Goal: Task Accomplishment & Management: Use online tool/utility

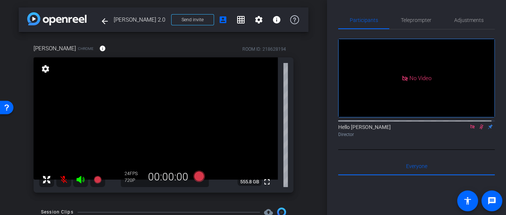
click at [469, 129] on icon at bounding box center [472, 126] width 6 height 5
click at [66, 177] on mat-icon at bounding box center [63, 179] width 15 height 15
click at [81, 180] on icon at bounding box center [80, 179] width 9 height 9
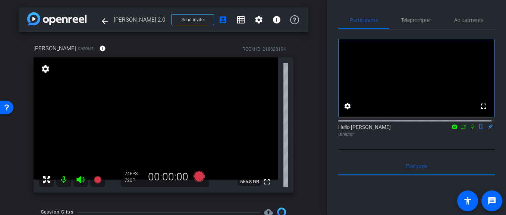
drag, startPoint x: 79, startPoint y: 180, endPoint x: 70, endPoint y: 198, distance: 19.7
click at [70, 198] on div "Jerry Chrome info ROOM ID: 218628194 fullscreen settings 555.8 GB 24 FPS 720P 0…" at bounding box center [164, 116] width 290 height 168
click at [464, 19] on span "Adjustments" at bounding box center [468, 20] width 29 height 5
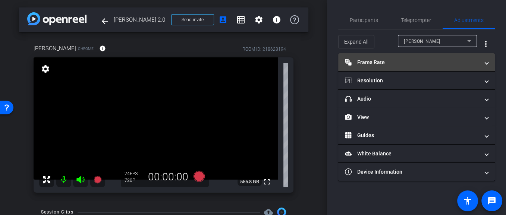
click at [382, 62] on mat-panel-title "Frame Rate Frame Rate" at bounding box center [412, 63] width 134 height 8
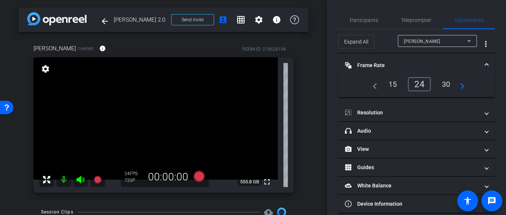
click at [413, 82] on div "24" at bounding box center [419, 84] width 23 height 14
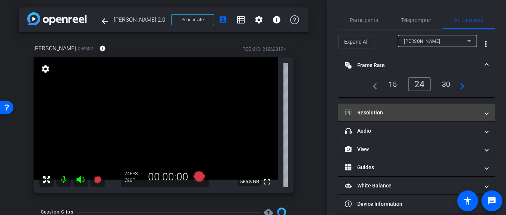
click at [379, 114] on mat-panel-title "Resolution" at bounding box center [412, 113] width 134 height 8
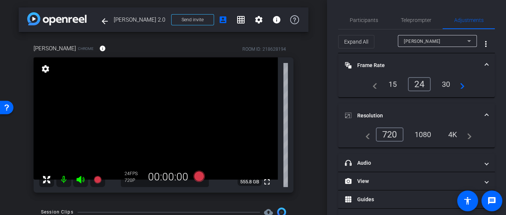
click at [447, 133] on div "4K" at bounding box center [452, 134] width 21 height 13
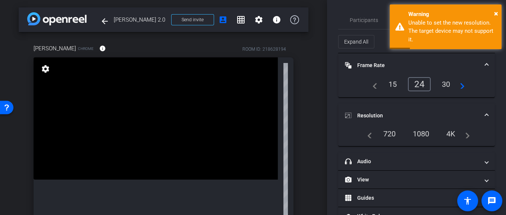
click at [422, 135] on div "1080" at bounding box center [421, 133] width 28 height 13
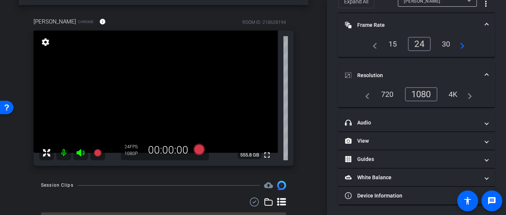
scroll to position [30, 0]
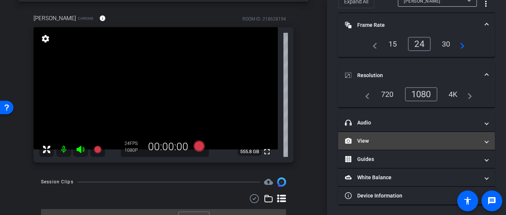
click at [371, 141] on mat-panel-title "View" at bounding box center [412, 141] width 134 height 8
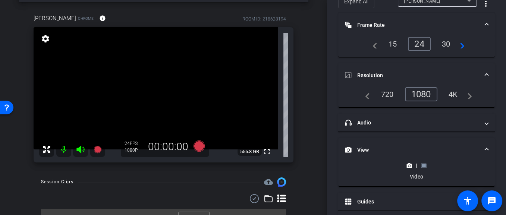
click at [424, 164] on icon at bounding box center [424, 166] width 6 height 6
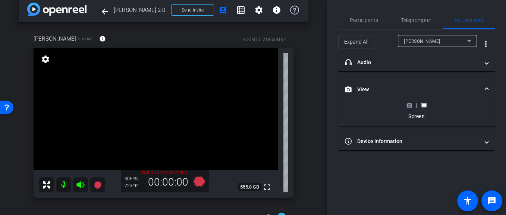
scroll to position [0, 0]
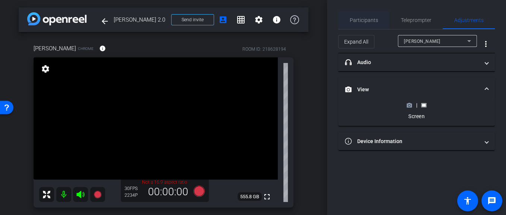
click at [369, 19] on span "Participants" at bounding box center [364, 20] width 28 height 5
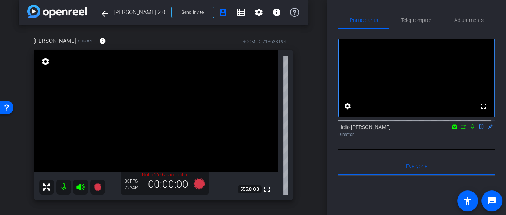
scroll to position [15, 0]
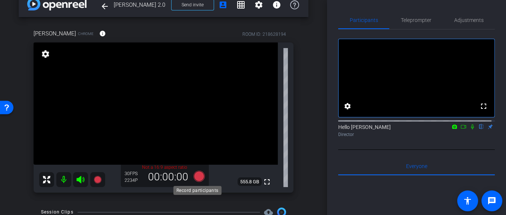
click at [198, 177] on icon at bounding box center [198, 176] width 11 height 11
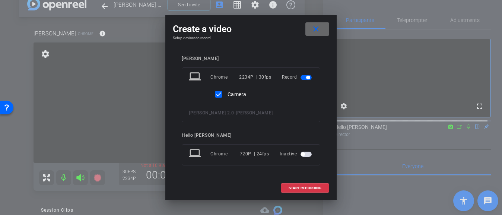
click at [319, 31] on mat-icon "close" at bounding box center [316, 29] width 9 height 9
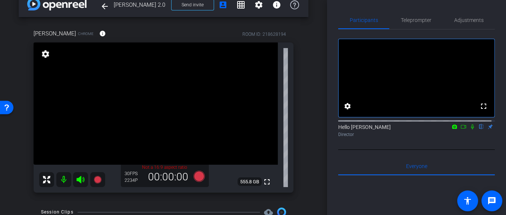
scroll to position [60, 0]
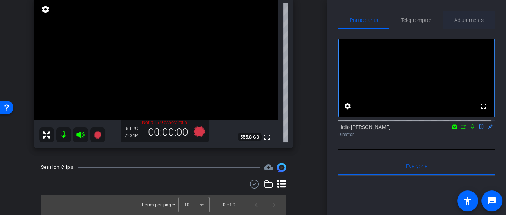
click at [456, 16] on span "Adjustments" at bounding box center [468, 20] width 29 height 18
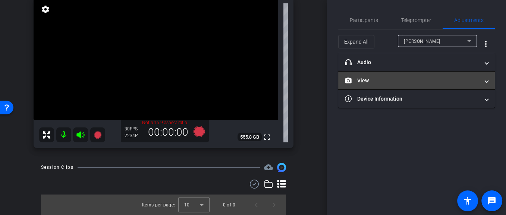
click at [381, 83] on mat-panel-title "View" at bounding box center [412, 81] width 134 height 8
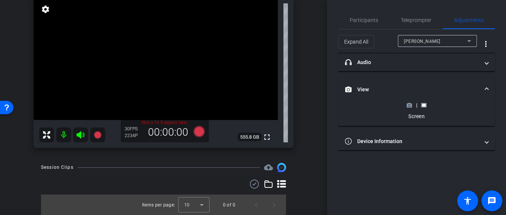
click at [408, 106] on icon at bounding box center [409, 105] width 5 height 4
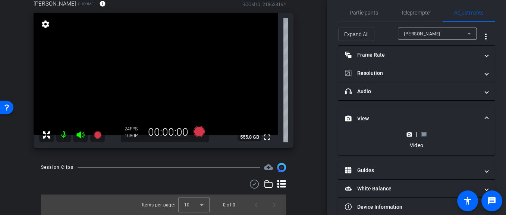
scroll to position [0, 0]
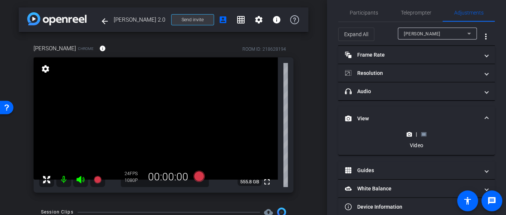
click at [203, 21] on span at bounding box center [192, 20] width 42 height 18
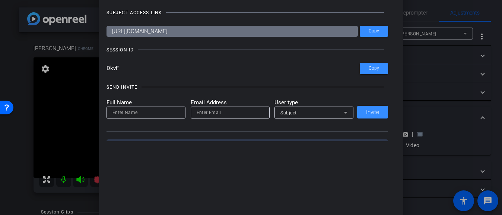
click at [19, 70] on div at bounding box center [251, 107] width 502 height 215
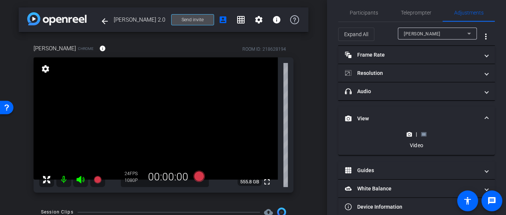
click at [198, 19] on span "Send invite" at bounding box center [193, 20] width 22 height 6
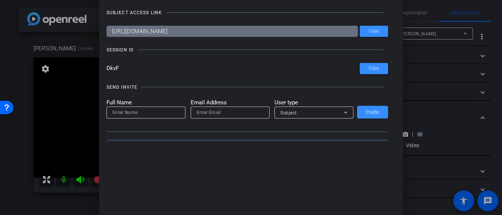
click at [20, 59] on div at bounding box center [251, 107] width 502 height 215
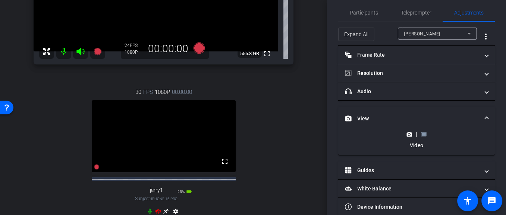
scroll to position [217, 0]
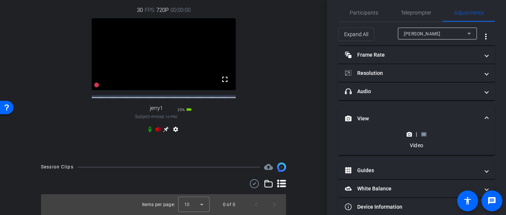
click at [148, 128] on icon at bounding box center [150, 129] width 6 height 6
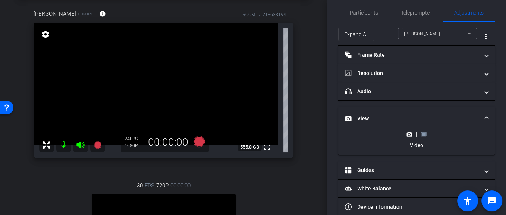
scroll to position [86, 0]
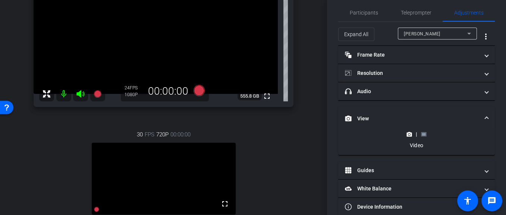
click at [60, 92] on mat-icon at bounding box center [63, 93] width 15 height 15
click at [82, 95] on icon at bounding box center [80, 93] width 8 height 7
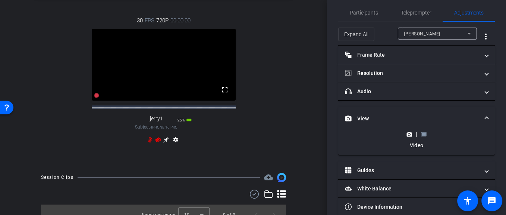
scroll to position [217, 0]
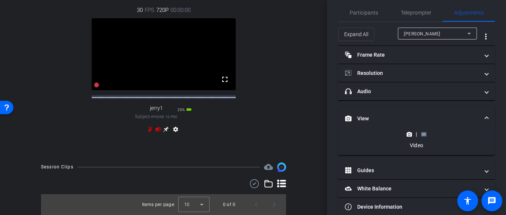
click at [155, 130] on icon at bounding box center [158, 129] width 6 height 6
click at [147, 130] on icon at bounding box center [150, 129] width 6 height 6
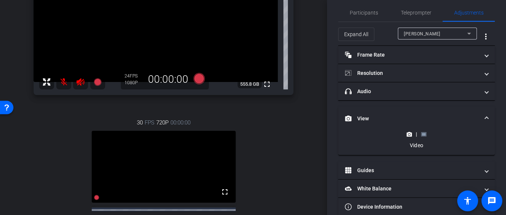
scroll to position [90, 0]
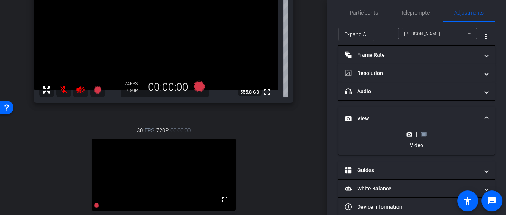
click at [81, 88] on icon at bounding box center [80, 89] width 9 height 9
click at [81, 89] on icon at bounding box center [80, 89] width 8 height 7
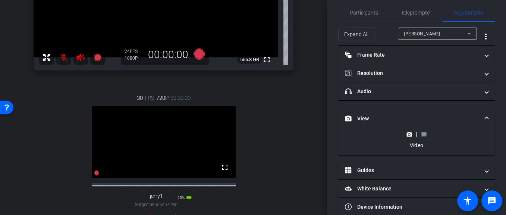
scroll to position [147, 0]
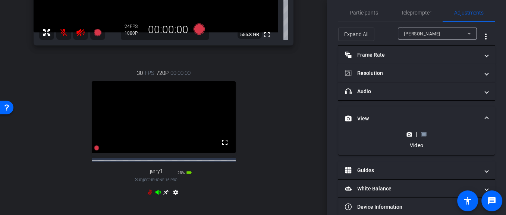
click at [149, 195] on icon at bounding box center [150, 192] width 6 height 6
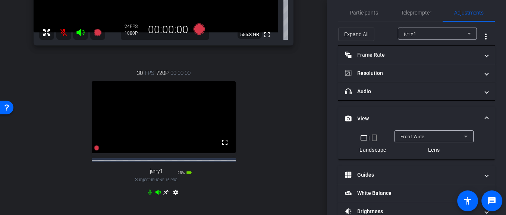
click at [165, 195] on icon at bounding box center [166, 193] width 6 height 6
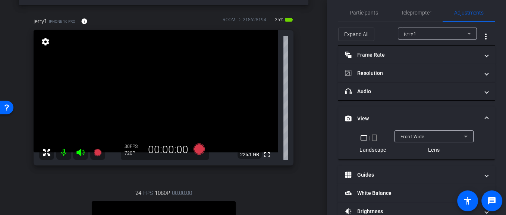
scroll to position [178, 0]
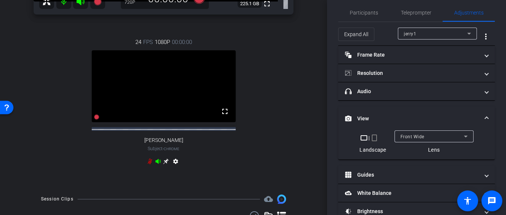
click at [158, 164] on icon at bounding box center [157, 161] width 5 height 5
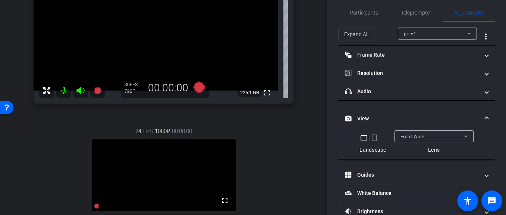
scroll to position [31, 0]
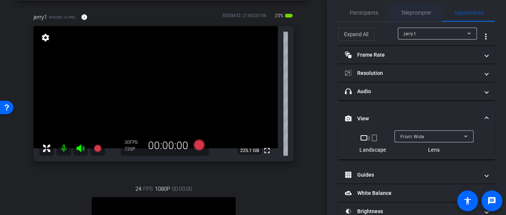
click at [419, 15] on span "Teleprompter" at bounding box center [416, 12] width 31 height 5
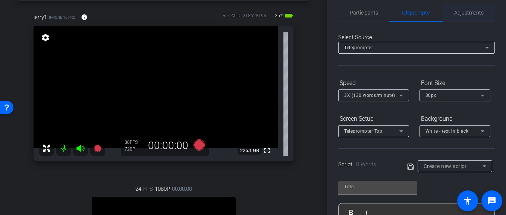
click at [467, 14] on span "Adjustments" at bounding box center [468, 12] width 29 height 5
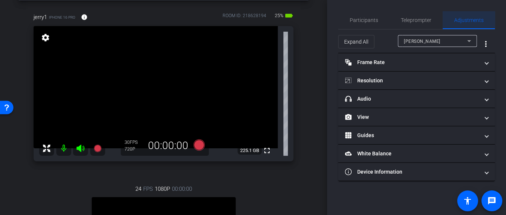
scroll to position [0, 0]
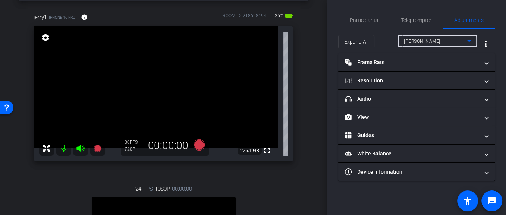
click at [426, 39] on div "Jerry" at bounding box center [435, 41] width 63 height 9
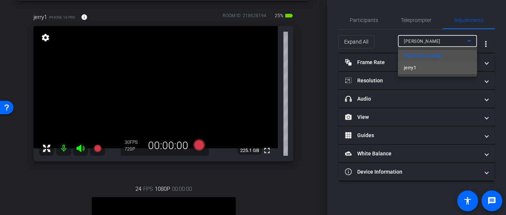
click at [419, 69] on mat-option "jerry1" at bounding box center [437, 68] width 79 height 12
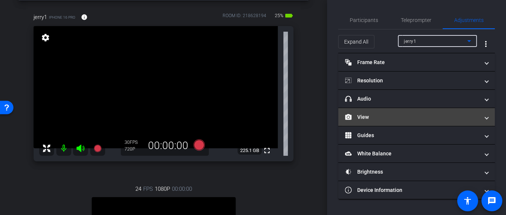
click at [373, 113] on mat-panel-title "View" at bounding box center [412, 117] width 134 height 8
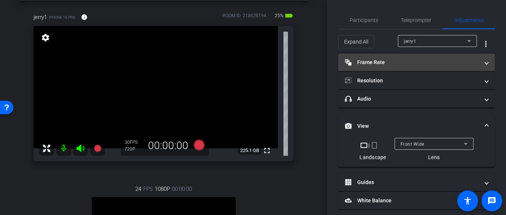
click at [385, 64] on mat-panel-title "Frame Rate Frame Rate" at bounding box center [412, 63] width 134 height 8
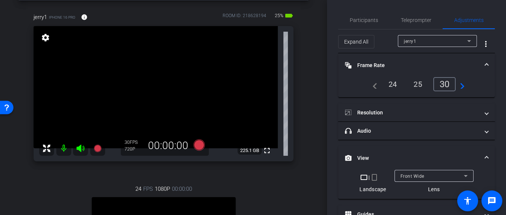
click at [398, 85] on div "24" at bounding box center [393, 84] width 20 height 13
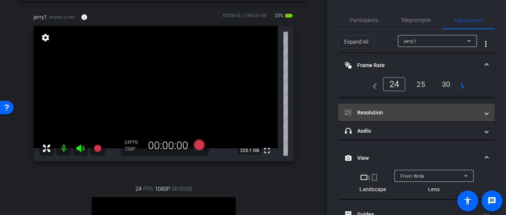
click at [417, 107] on mat-expansion-panel-header "Resolution" at bounding box center [416, 113] width 157 height 18
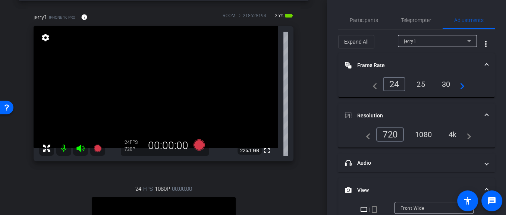
click at [447, 133] on div "4k" at bounding box center [452, 134] width 19 height 13
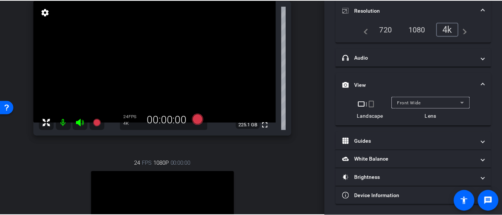
scroll to position [45, 0]
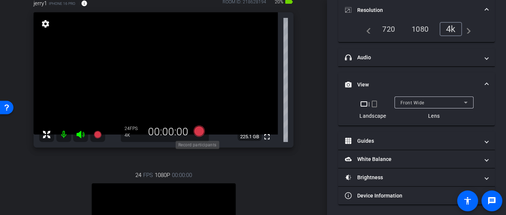
click at [195, 133] on icon at bounding box center [198, 131] width 11 height 11
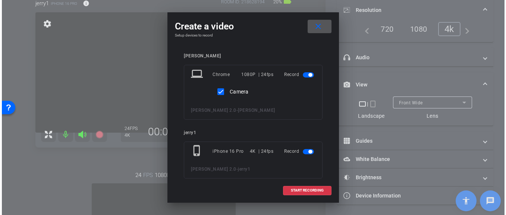
scroll to position [3, 0]
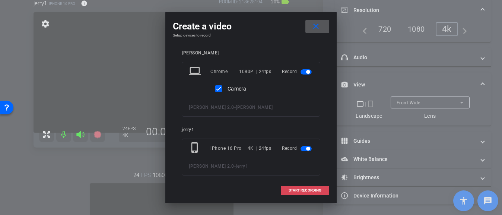
click at [300, 189] on span "START RECORDING" at bounding box center [305, 191] width 33 height 4
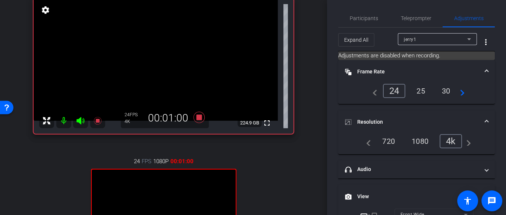
scroll to position [0, 0]
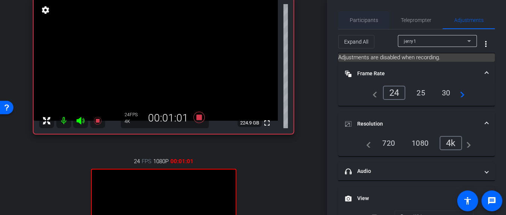
click at [367, 23] on span "Participants" at bounding box center [364, 20] width 28 height 18
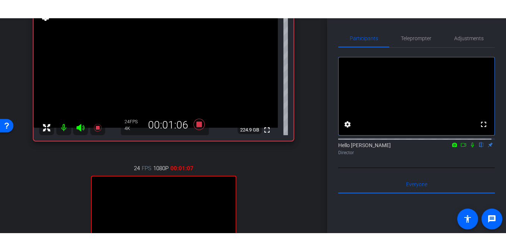
scroll to position [160, 0]
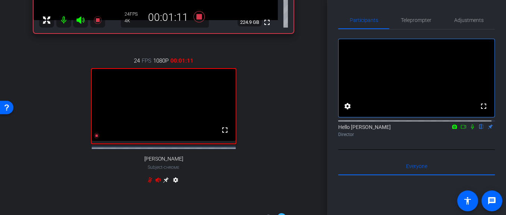
click at [461, 129] on icon at bounding box center [463, 126] width 6 height 5
click at [478, 129] on icon at bounding box center [481, 126] width 6 height 5
click at [218, 139] on span at bounding box center [225, 130] width 18 height 18
click at [479, 129] on icon at bounding box center [481, 127] width 4 height 5
click at [470, 129] on icon at bounding box center [472, 126] width 6 height 5
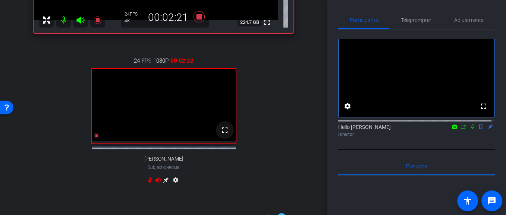
click at [223, 135] on mat-icon "fullscreen" at bounding box center [224, 130] width 9 height 9
click at [469, 129] on icon at bounding box center [472, 126] width 6 height 5
click at [461, 129] on icon at bounding box center [463, 126] width 6 height 5
click at [220, 135] on mat-icon "fullscreen" at bounding box center [224, 130] width 9 height 9
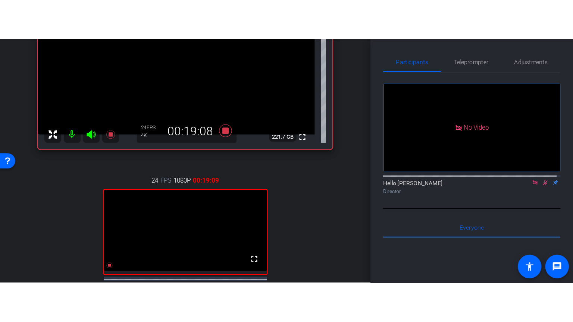
scroll to position [103, 0]
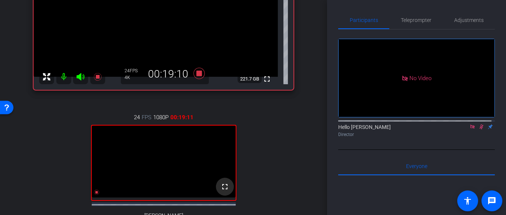
click at [225, 191] on mat-icon "fullscreen" at bounding box center [224, 186] width 9 height 9
click at [221, 191] on mat-icon "fullscreen" at bounding box center [224, 186] width 9 height 9
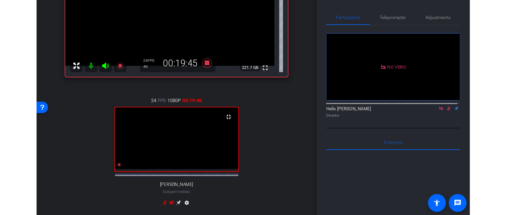
scroll to position [92, 0]
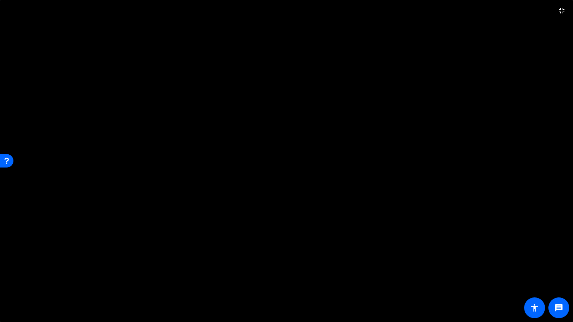
click at [505, 173] on video at bounding box center [286, 161] width 573 height 322
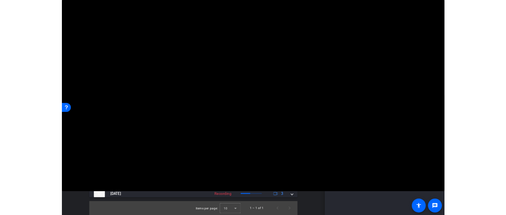
scroll to position [103, 0]
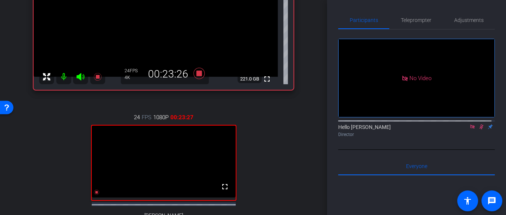
click at [478, 129] on icon at bounding box center [481, 126] width 6 height 5
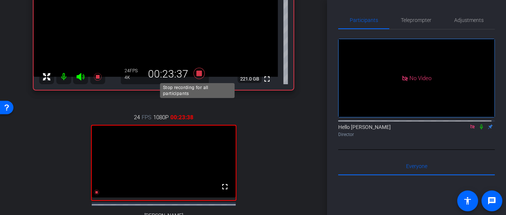
click at [198, 73] on icon at bounding box center [198, 73] width 11 height 11
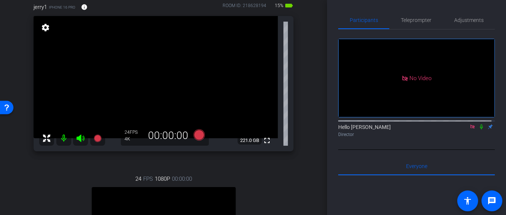
scroll to position [20, 0]
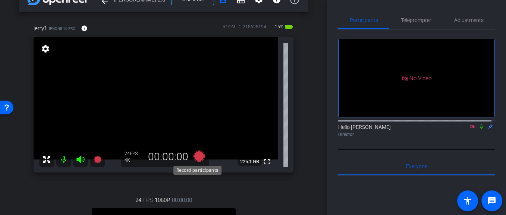
click at [197, 155] on icon at bounding box center [198, 156] width 11 height 11
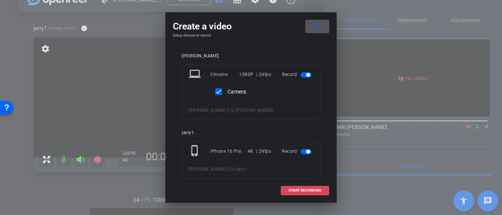
click at [314, 189] on span "START RECORDING" at bounding box center [305, 191] width 33 height 4
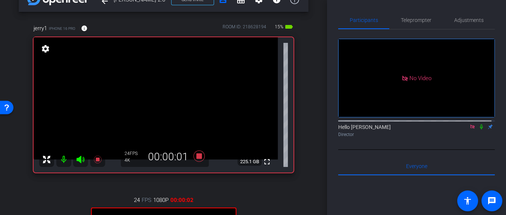
click at [478, 129] on icon at bounding box center [481, 126] width 6 height 5
click at [479, 129] on icon at bounding box center [481, 127] width 4 height 5
click at [471, 129] on icon at bounding box center [472, 126] width 6 height 5
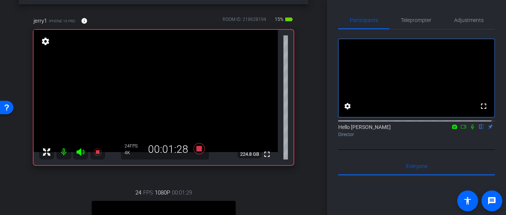
scroll to position [31, 0]
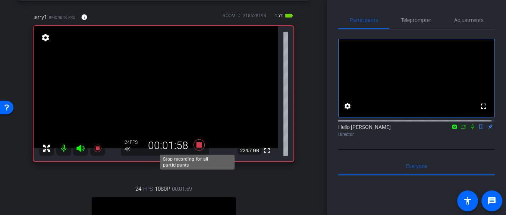
click at [198, 145] on icon at bounding box center [198, 144] width 11 height 11
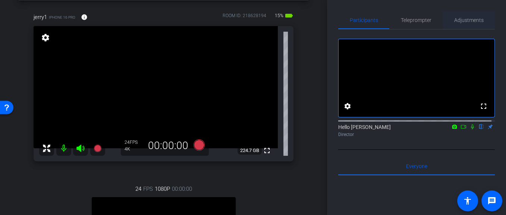
click at [455, 20] on span "Adjustments" at bounding box center [468, 20] width 29 height 5
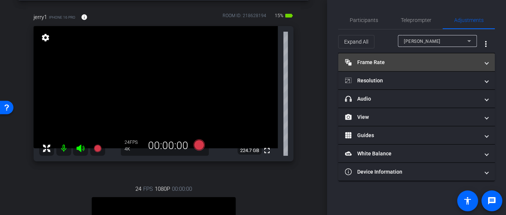
click at [428, 61] on mat-panel-title "Frame Rate Frame Rate" at bounding box center [412, 63] width 134 height 8
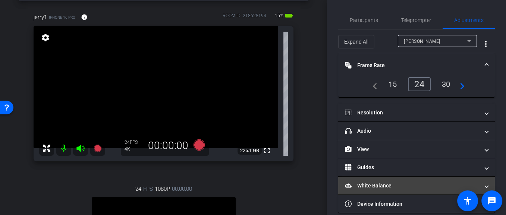
scroll to position [8, 0]
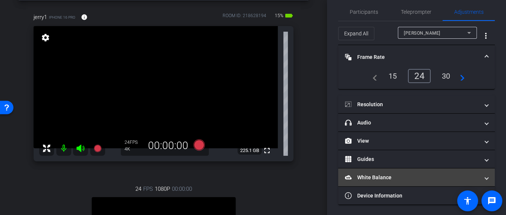
click at [374, 174] on mat-panel-title "White Balance White Balance" at bounding box center [412, 178] width 134 height 8
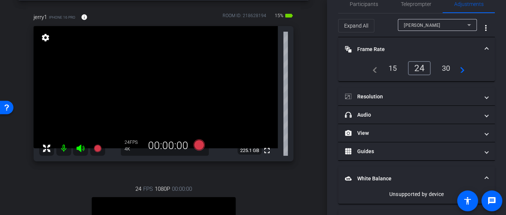
scroll to position [40, 0]
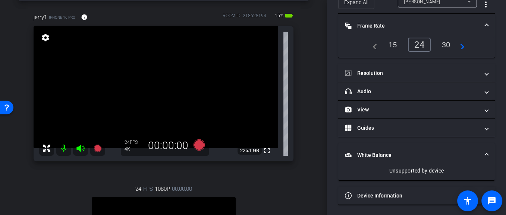
click at [395, 152] on mat-panel-title "White Balance White Balance" at bounding box center [412, 155] width 134 height 8
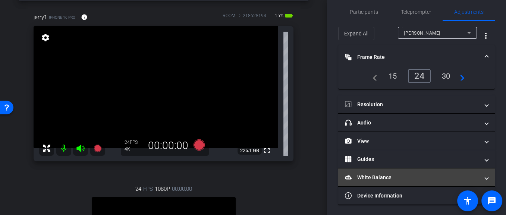
click at [391, 176] on mat-panel-title "White Balance White Balance" at bounding box center [412, 178] width 134 height 8
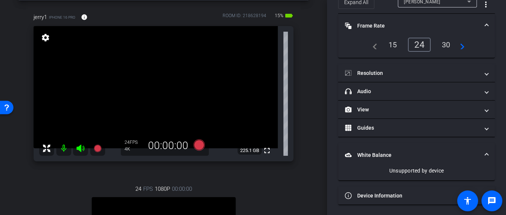
click at [389, 152] on mat-panel-title "White Balance White Balance" at bounding box center [412, 155] width 134 height 8
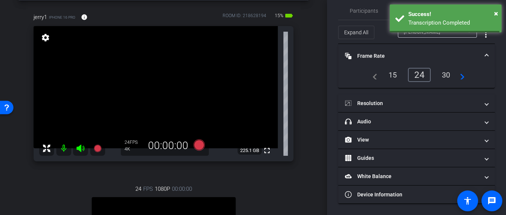
scroll to position [8, 0]
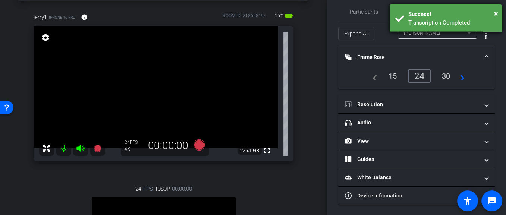
click at [413, 32] on div "× Success! Transcription Completed" at bounding box center [446, 18] width 112 height 28
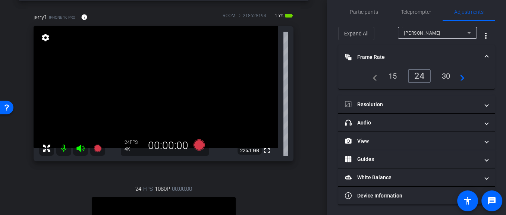
click at [413, 33] on div "Jerry" at bounding box center [435, 32] width 63 height 9
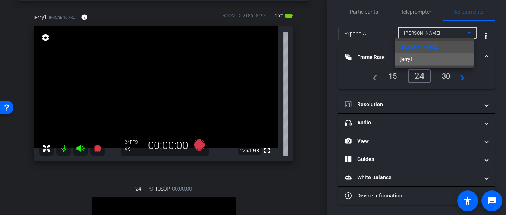
click at [418, 55] on mat-option "jerry1" at bounding box center [433, 59] width 79 height 12
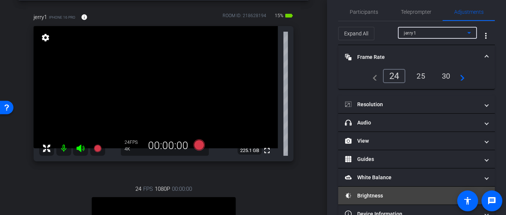
scroll to position [26, 0]
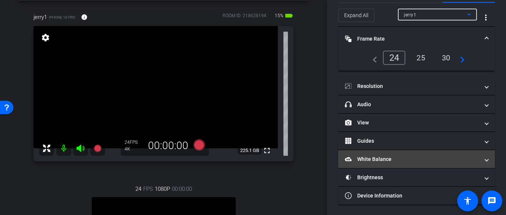
click at [383, 158] on mat-panel-title "White Balance White Balance" at bounding box center [412, 159] width 134 height 8
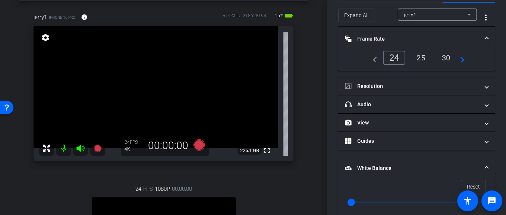
scroll to position [54, 0]
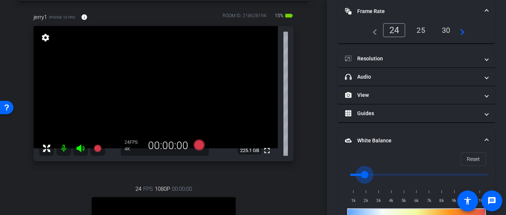
drag, startPoint x: 354, startPoint y: 173, endPoint x: 365, endPoint y: 172, distance: 10.8
click at [365, 172] on input "range" at bounding box center [419, 175] width 154 height 16
drag, startPoint x: 365, startPoint y: 172, endPoint x: 374, endPoint y: 173, distance: 9.0
click at [374, 173] on input "range" at bounding box center [419, 175] width 154 height 16
drag, startPoint x: 374, startPoint y: 173, endPoint x: 344, endPoint y: 174, distance: 30.2
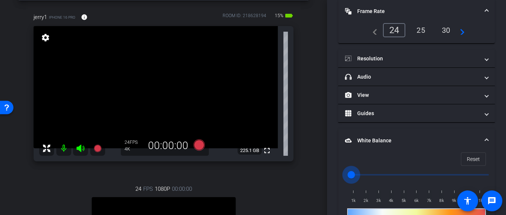
click at [344, 174] on input "range" at bounding box center [419, 175] width 154 height 16
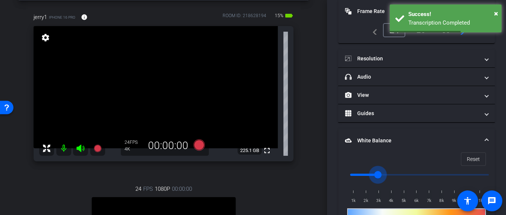
drag, startPoint x: 352, startPoint y: 174, endPoint x: 376, endPoint y: 174, distance: 24.2
click at [376, 174] on input "range" at bounding box center [419, 175] width 154 height 16
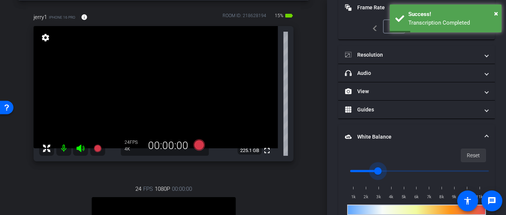
click at [472, 154] on span "Reset" at bounding box center [473, 155] width 13 height 14
type input "1000"
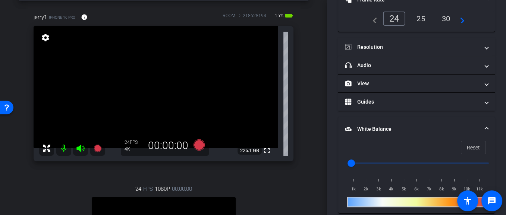
scroll to position [62, 0]
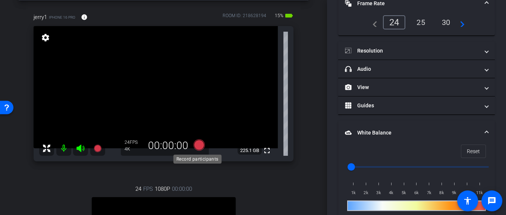
click at [195, 145] on icon at bounding box center [198, 144] width 11 height 11
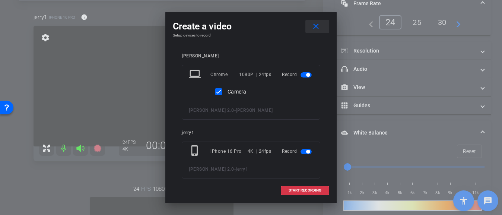
drag, startPoint x: 293, startPoint y: 189, endPoint x: 316, endPoint y: 25, distance: 166.1
click at [316, 25] on div "Create a video close Setup devices to record Jerry laptop Chrome 1080P | 24fps …" at bounding box center [251, 107] width 171 height 190
click at [314, 26] on mat-icon "close" at bounding box center [316, 26] width 9 height 9
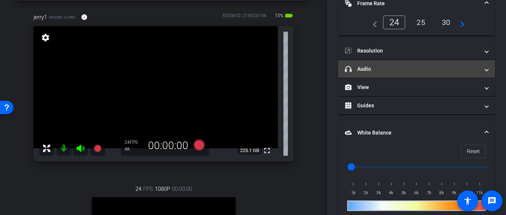
scroll to position [0, 0]
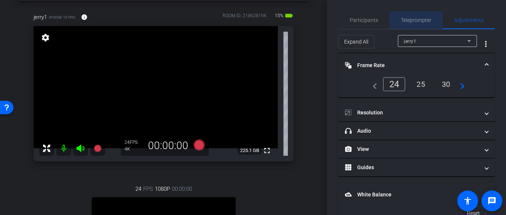
click at [416, 18] on span "Teleprompter" at bounding box center [416, 20] width 31 height 5
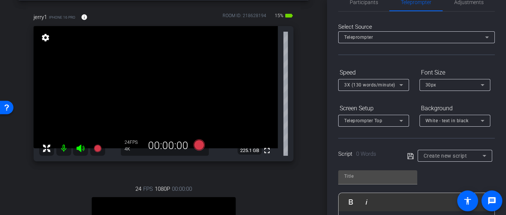
scroll to position [57, 0]
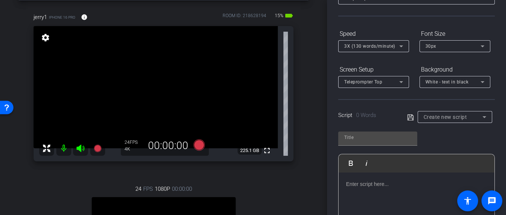
click at [435, 116] on span "Create new script" at bounding box center [445, 117] width 44 height 6
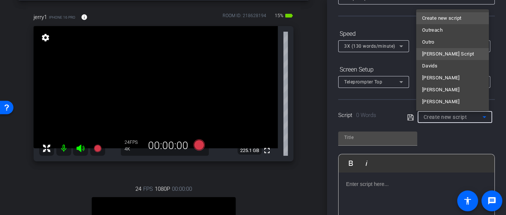
click at [434, 56] on span "Jerry Script" at bounding box center [448, 54] width 52 height 9
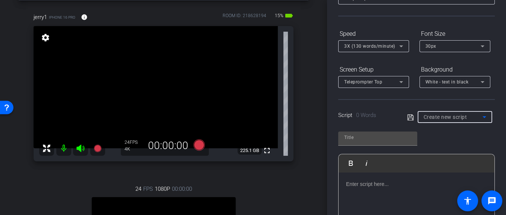
type input "Jerry Script"
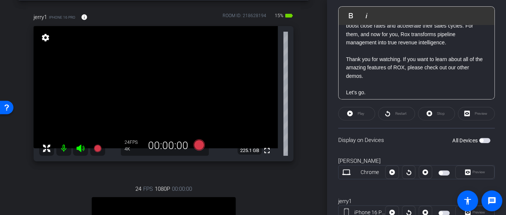
scroll to position [504, 0]
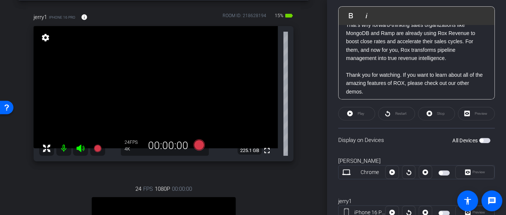
drag, startPoint x: 391, startPoint y: 86, endPoint x: 399, endPoint y: 28, distance: 58.8
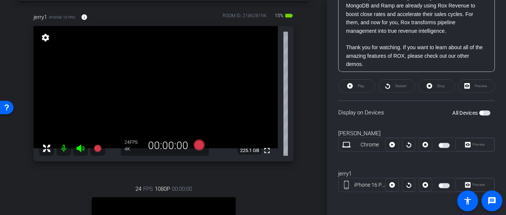
click at [441, 185] on span "button" at bounding box center [443, 185] width 11 height 5
click at [472, 183] on span "Preview" at bounding box center [478, 185] width 13 height 4
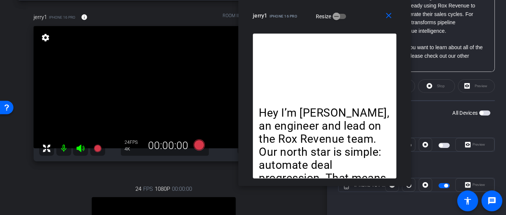
drag, startPoint x: 292, startPoint y: 35, endPoint x: 367, endPoint y: -31, distance: 100.4
click at [367, 0] on html "Accessibility Screen-Reader Guide, Feedback, and Issue Reporting | New window m…" at bounding box center [253, 107] width 506 height 215
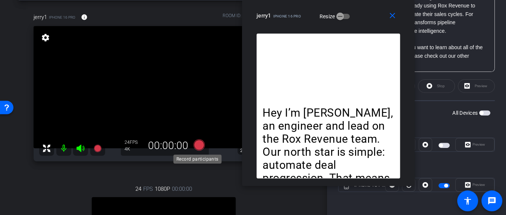
click at [198, 143] on icon at bounding box center [198, 144] width 11 height 11
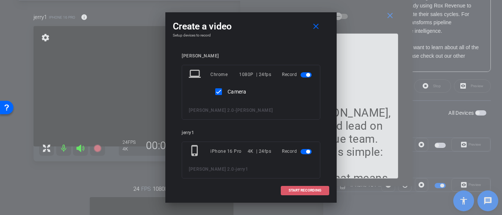
click at [297, 190] on span "START RECORDING" at bounding box center [305, 191] width 33 height 4
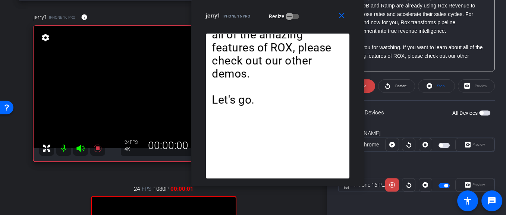
drag, startPoint x: 365, startPoint y: 17, endPoint x: 314, endPoint y: -7, distance: 56.0
click at [314, 0] on html "Accessibility Screen-Reader Guide, Feedback, and Issue Reporting | New window m…" at bounding box center [253, 107] width 506 height 215
click at [347, 15] on span at bounding box center [343, 16] width 24 height 18
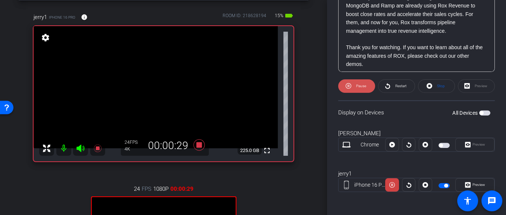
click at [366, 84] on span at bounding box center [356, 86] width 37 height 18
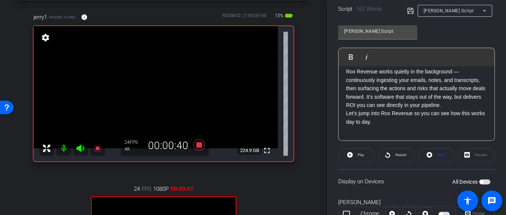
scroll to position [28, 0]
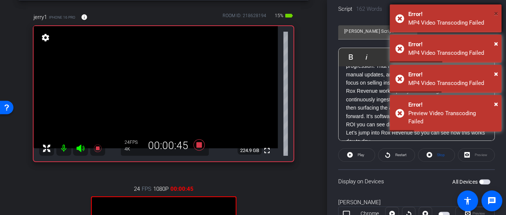
click at [497, 13] on span "×" at bounding box center [496, 13] width 4 height 9
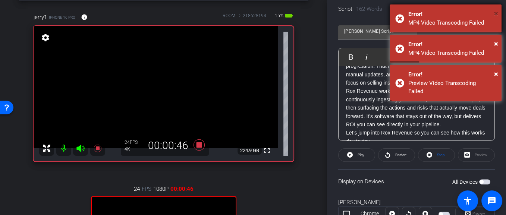
click at [495, 14] on span "×" at bounding box center [496, 13] width 4 height 9
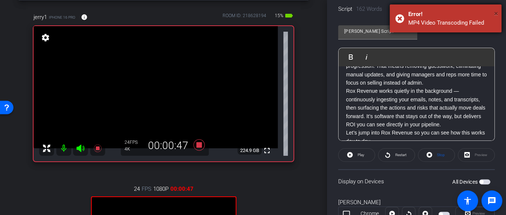
click at [495, 14] on span "×" at bounding box center [496, 13] width 4 height 9
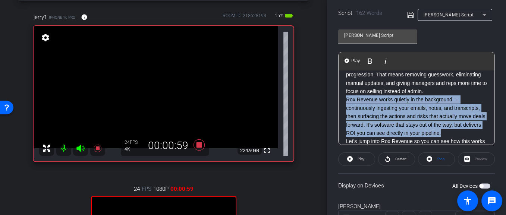
scroll to position [32, 0]
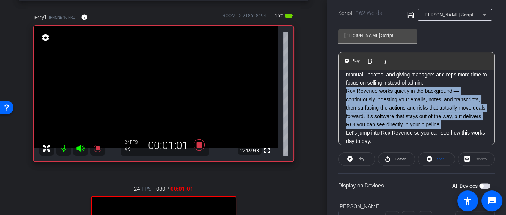
drag, startPoint x: 347, startPoint y: 112, endPoint x: 392, endPoint y: 130, distance: 48.9
click at [392, 129] on p "Rox Revenue works quietly in the background — continuously ingesting your email…" at bounding box center [416, 108] width 141 height 42
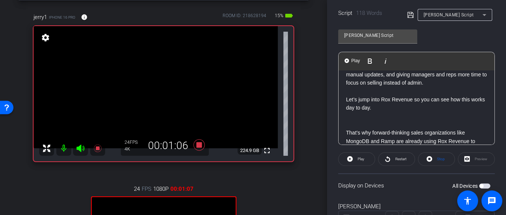
click at [409, 14] on icon at bounding box center [410, 14] width 7 height 9
click at [388, 117] on p at bounding box center [416, 116] width 141 height 8
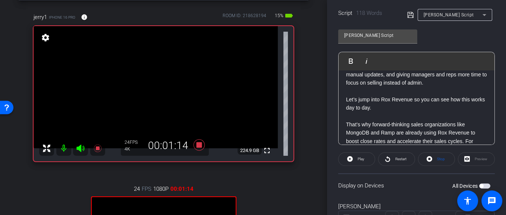
click at [407, 13] on icon at bounding box center [410, 14] width 7 height 9
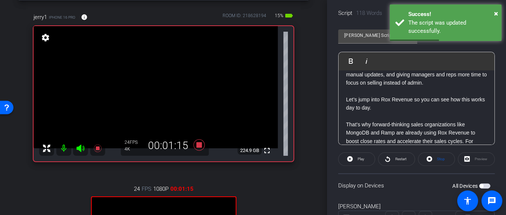
click at [376, 89] on p at bounding box center [416, 91] width 141 height 8
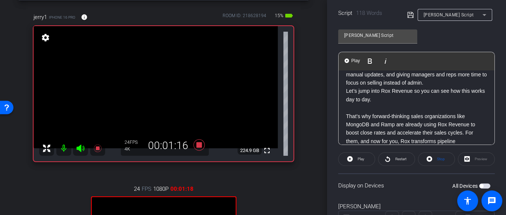
click at [409, 15] on icon at bounding box center [410, 15] width 6 height 6
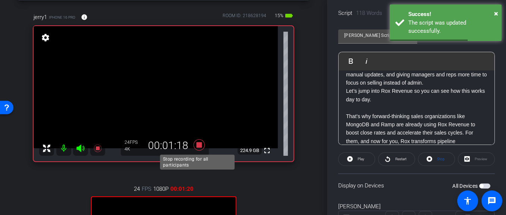
click at [195, 144] on icon at bounding box center [198, 144] width 11 height 11
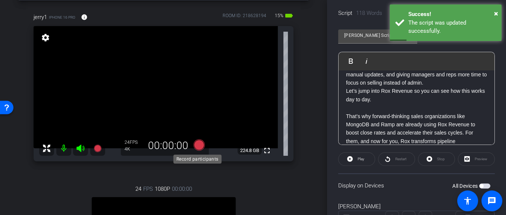
click at [197, 144] on icon at bounding box center [198, 144] width 11 height 11
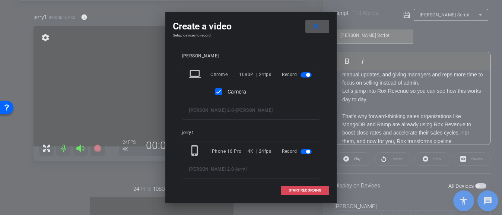
click at [299, 189] on span "START RECORDING" at bounding box center [305, 191] width 33 height 4
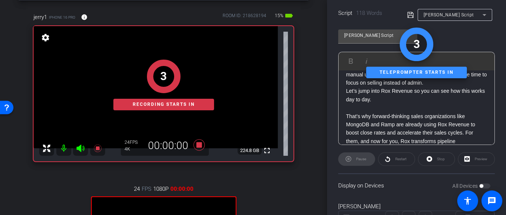
click at [476, 160] on div "Preview" at bounding box center [476, 158] width 37 height 13
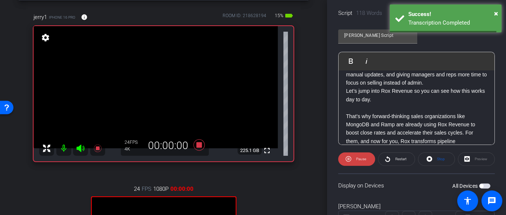
click at [473, 158] on div "Preview" at bounding box center [476, 158] width 37 height 13
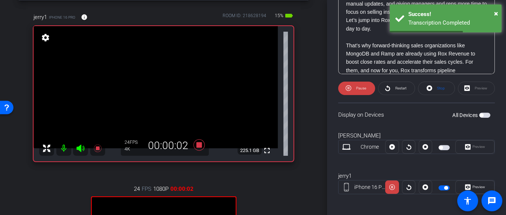
scroll to position [232, 0]
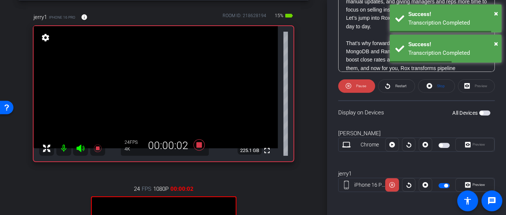
click at [474, 143] on div "Preview" at bounding box center [474, 144] width 39 height 13
click at [473, 144] on div "Preview" at bounding box center [474, 144] width 39 height 13
click at [499, 45] on div "× Success! Transcription Completed" at bounding box center [446, 49] width 112 height 28
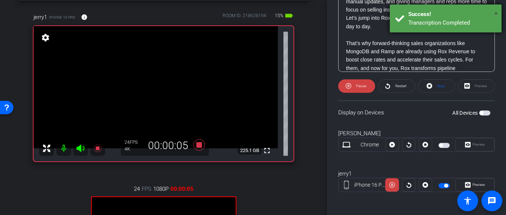
click at [495, 15] on span "×" at bounding box center [496, 13] width 4 height 9
click at [478, 145] on div "Preview" at bounding box center [474, 144] width 39 height 13
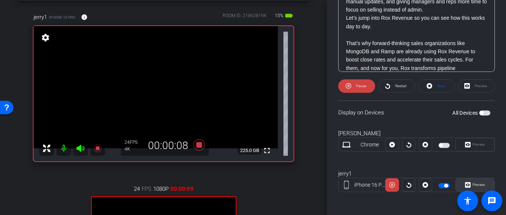
click at [475, 182] on span "Preview" at bounding box center [477, 185] width 15 height 10
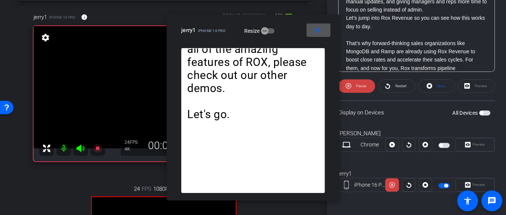
click at [321, 31] on mat-icon "close" at bounding box center [316, 30] width 9 height 9
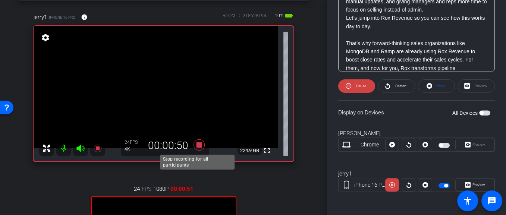
click at [198, 144] on icon at bounding box center [198, 144] width 11 height 11
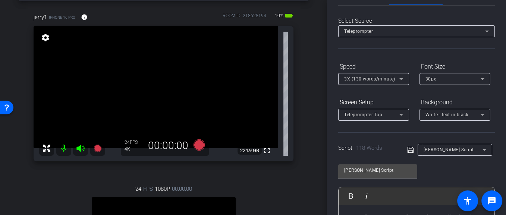
scroll to position [0, 0]
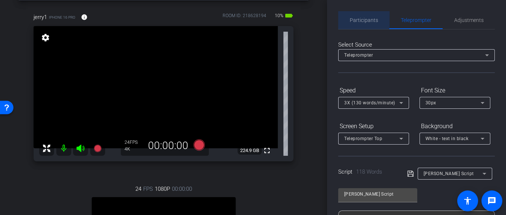
click at [363, 19] on span "Participants" at bounding box center [364, 20] width 28 height 5
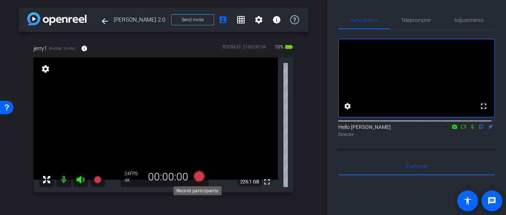
click at [197, 176] on icon at bounding box center [198, 176] width 11 height 11
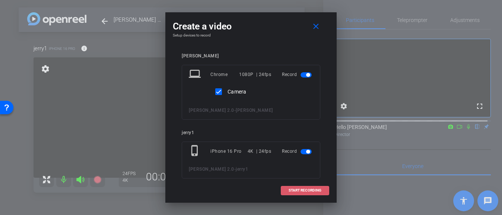
click at [298, 187] on span at bounding box center [305, 191] width 48 height 18
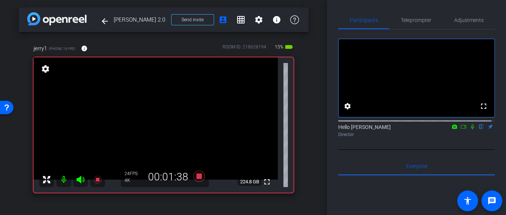
click at [462, 129] on icon at bounding box center [463, 127] width 5 height 4
click at [478, 129] on icon at bounding box center [481, 126] width 6 height 5
click at [262, 183] on mat-icon "fullscreen" at bounding box center [266, 181] width 9 height 9
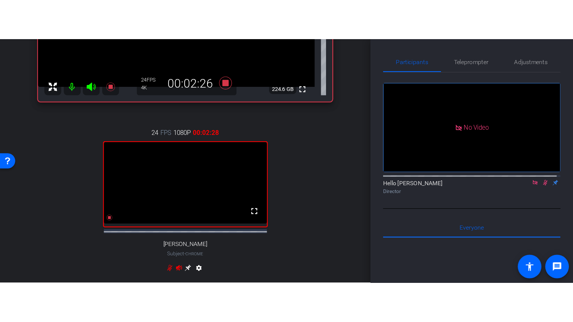
scroll to position [199, 0]
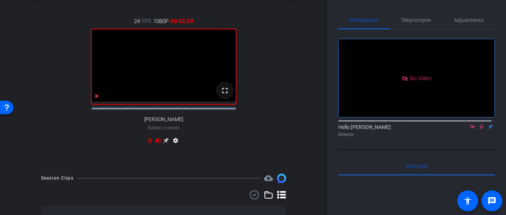
click at [221, 95] on mat-icon "fullscreen" at bounding box center [224, 90] width 9 height 9
click at [479, 129] on icon at bounding box center [481, 126] width 6 height 5
click at [470, 129] on icon at bounding box center [472, 127] width 4 height 4
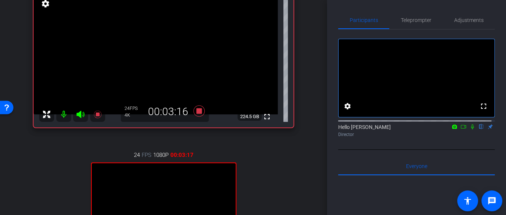
scroll to position [61, 0]
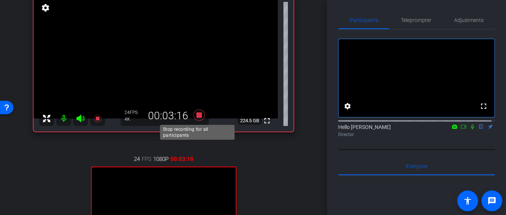
click at [198, 116] on icon at bounding box center [198, 115] width 11 height 11
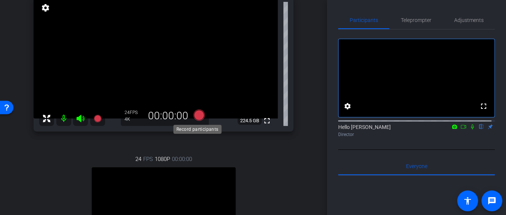
click at [196, 115] on icon at bounding box center [198, 115] width 11 height 11
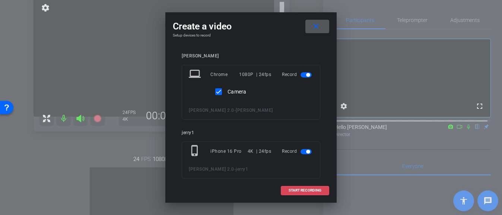
click at [319, 190] on span "START RECORDING" at bounding box center [305, 191] width 33 height 4
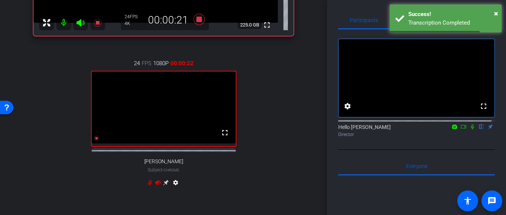
scroll to position [161, 0]
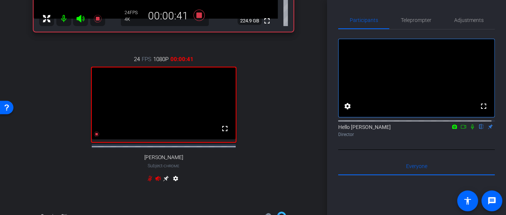
click at [471, 129] on icon at bounding box center [472, 127] width 3 height 5
click at [461, 129] on icon at bounding box center [463, 126] width 6 height 5
click at [225, 133] on mat-icon "fullscreen" at bounding box center [224, 128] width 9 height 9
click at [479, 129] on icon at bounding box center [481, 127] width 4 height 5
click at [470, 129] on icon at bounding box center [472, 127] width 4 height 4
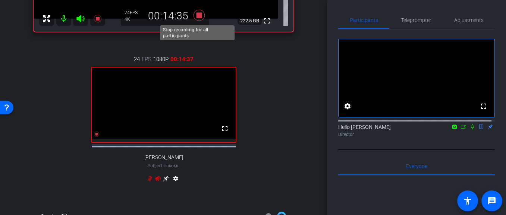
click at [196, 15] on icon at bounding box center [198, 15] width 11 height 11
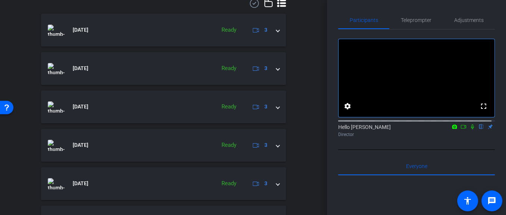
scroll to position [383, 0]
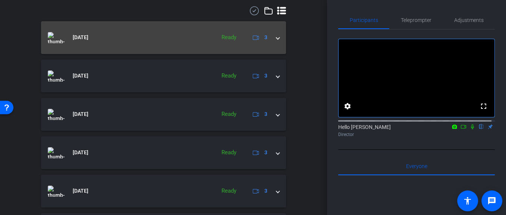
click at [272, 43] on div "Sep 18, 2025 Ready 3" at bounding box center [162, 37] width 228 height 11
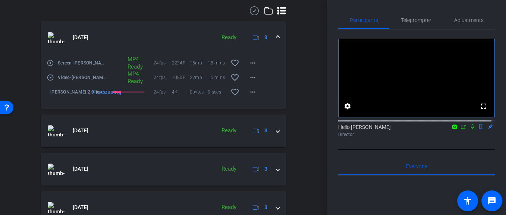
click at [306, 63] on div "arrow_back Jerry 2.0 Back to project Send invite account_box grid_on settings i…" at bounding box center [163, 107] width 327 height 215
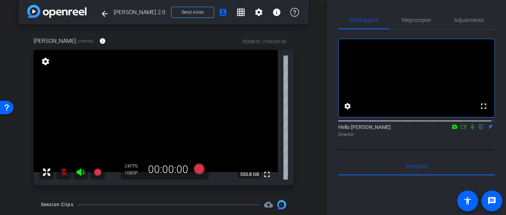
scroll to position [124, 0]
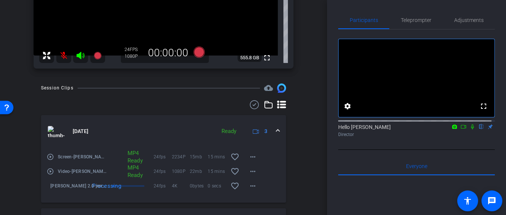
click at [62, 56] on mat-icon at bounding box center [63, 55] width 15 height 15
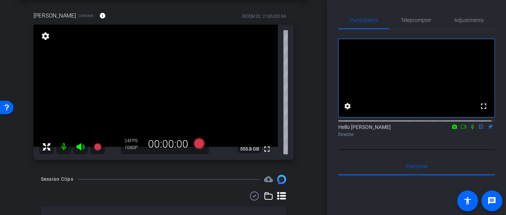
scroll to position [29, 0]
